Goal: Task Accomplishment & Management: Complete application form

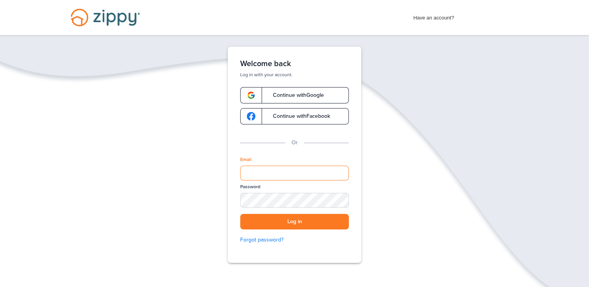
click at [272, 175] on input "Email" at bounding box center [294, 173] width 109 height 15
type input "**********"
click at [298, 223] on button "Log in" at bounding box center [294, 222] width 109 height 16
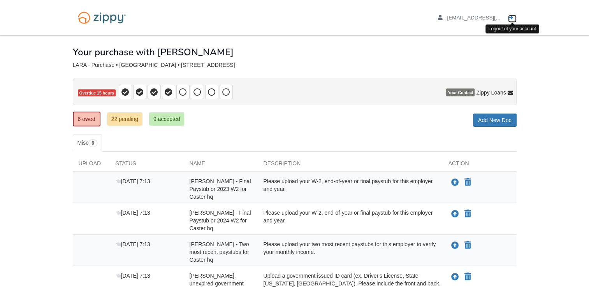
click at [509, 18] on icon "Log out" at bounding box center [510, 17] width 5 height 5
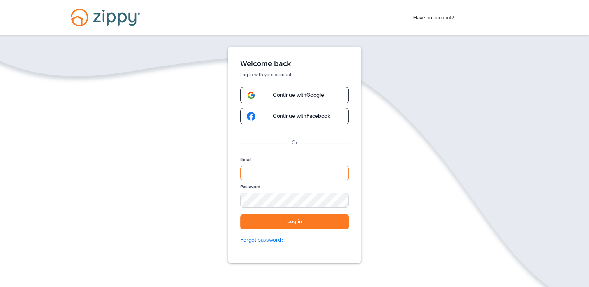
click at [276, 175] on input "Email" at bounding box center [294, 173] width 109 height 15
type input "**********"
click at [332, 224] on button "Log in" at bounding box center [294, 222] width 109 height 16
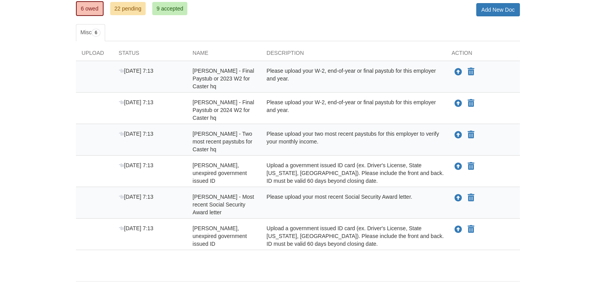
scroll to position [111, 0]
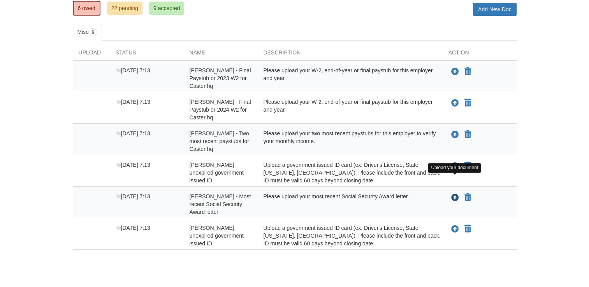
click at [451, 194] on icon "Upload Sally Barrera - Most recent Social Security Award letter" at bounding box center [455, 198] width 8 height 8
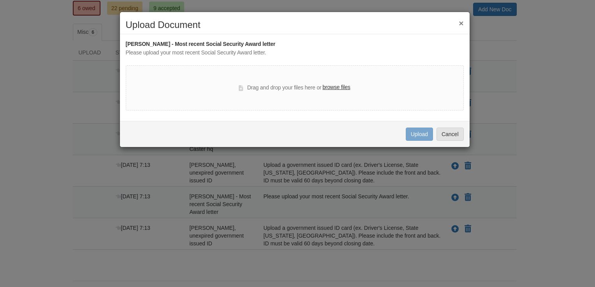
click at [335, 87] on label "browse files" at bounding box center [336, 87] width 28 height 9
click at [0, 0] on input "browse files" at bounding box center [0, 0] width 0 height 0
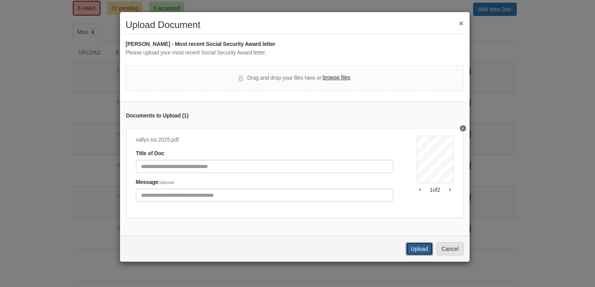
click at [420, 256] on button "Upload" at bounding box center [419, 248] width 27 height 13
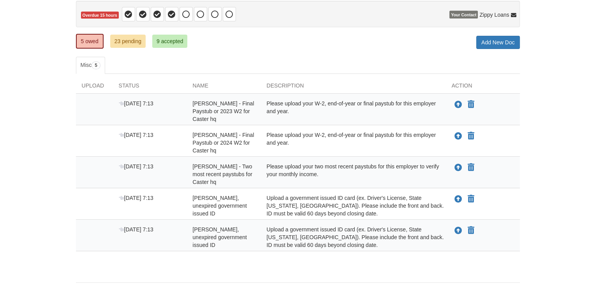
scroll to position [87, 0]
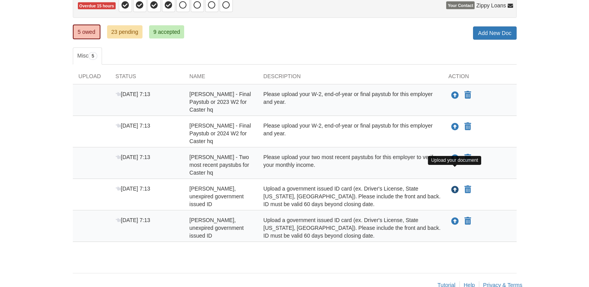
click at [454, 186] on icon "Upload Raquel Lara - Valid, unexpired government issued ID" at bounding box center [455, 190] width 8 height 8
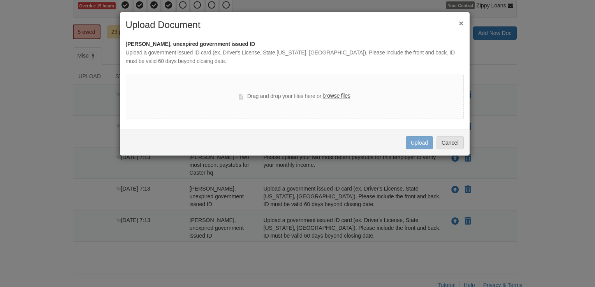
click at [334, 97] on label "browse files" at bounding box center [336, 96] width 28 height 9
click at [0, 0] on input "browse files" at bounding box center [0, 0] width 0 height 0
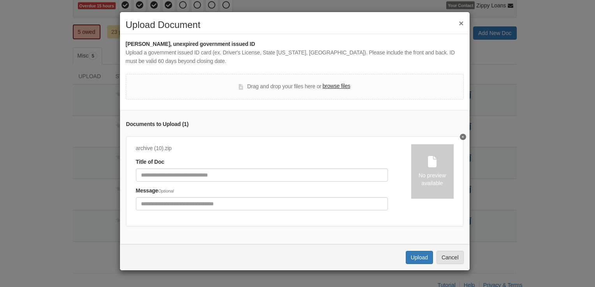
click at [333, 85] on label "browse files" at bounding box center [336, 86] width 28 height 9
click at [0, 0] on input "browse files" at bounding box center [0, 0] width 0 height 0
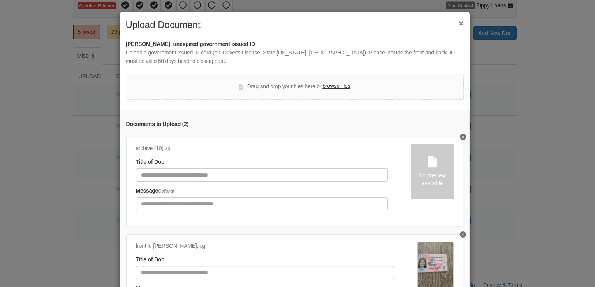
click at [462, 135] on icon "Delete undefined" at bounding box center [463, 136] width 2 height 3
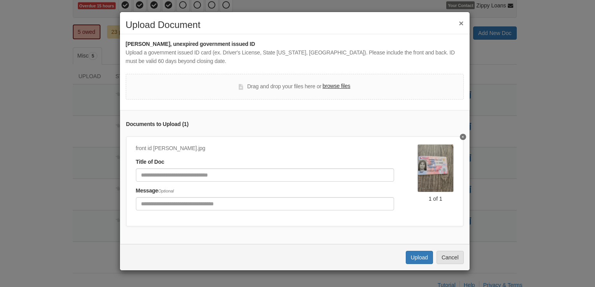
click at [328, 86] on label "browse files" at bounding box center [336, 86] width 28 height 9
click at [0, 0] on input "browse files" at bounding box center [0, 0] width 0 height 0
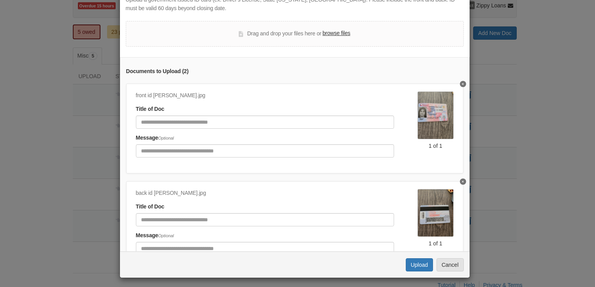
scroll to position [55, 0]
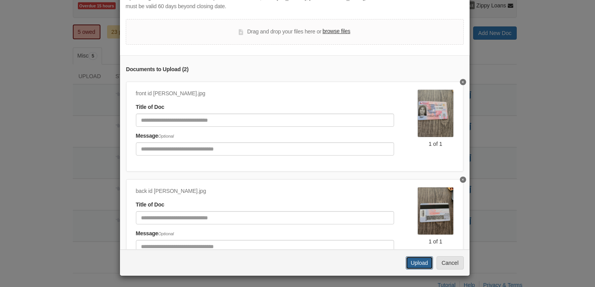
click at [414, 263] on button "Upload" at bounding box center [419, 262] width 27 height 13
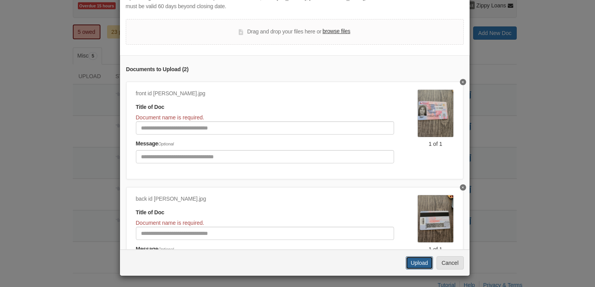
click at [410, 264] on button "Upload" at bounding box center [419, 262] width 27 height 13
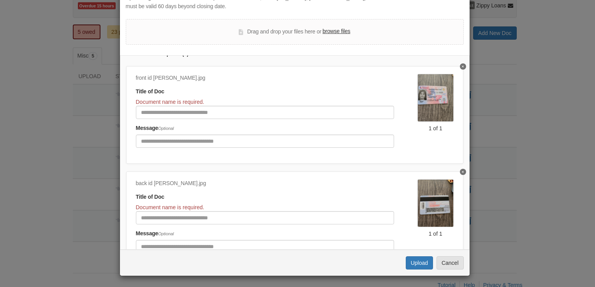
scroll to position [58, 0]
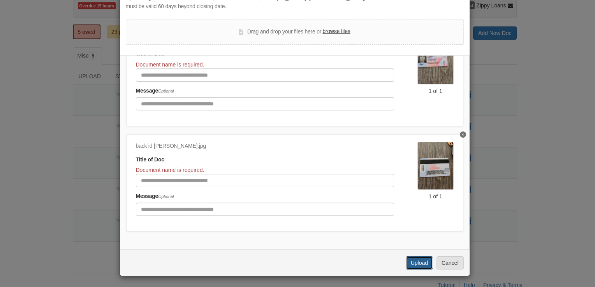
click at [419, 262] on button "Upload" at bounding box center [419, 262] width 27 height 13
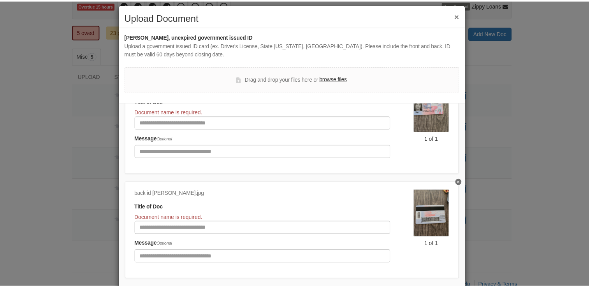
scroll to position [0, 0]
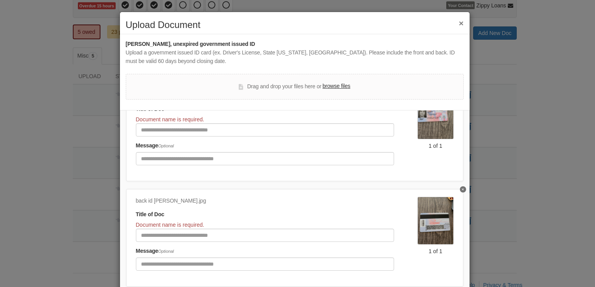
click at [455, 24] on h2 "Upload Document" at bounding box center [295, 25] width 338 height 10
click at [459, 23] on button "×" at bounding box center [460, 23] width 5 height 8
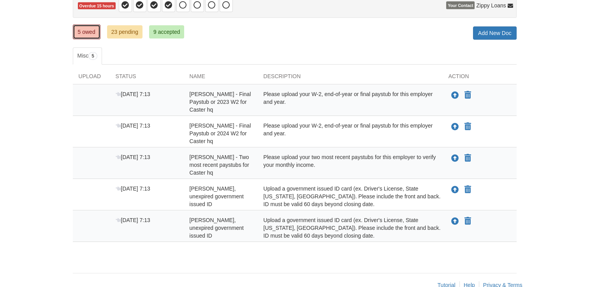
click at [88, 33] on link "5 owed" at bounding box center [87, 32] width 28 height 15
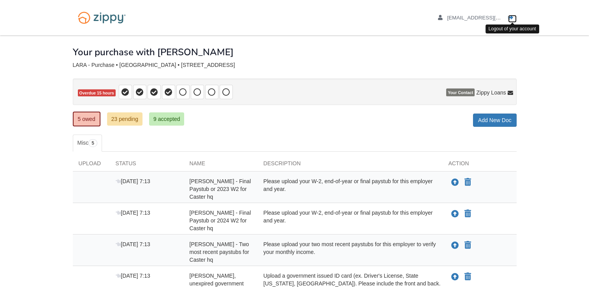
click at [510, 17] on icon "Log out" at bounding box center [510, 17] width 5 height 5
